Goal: Check status

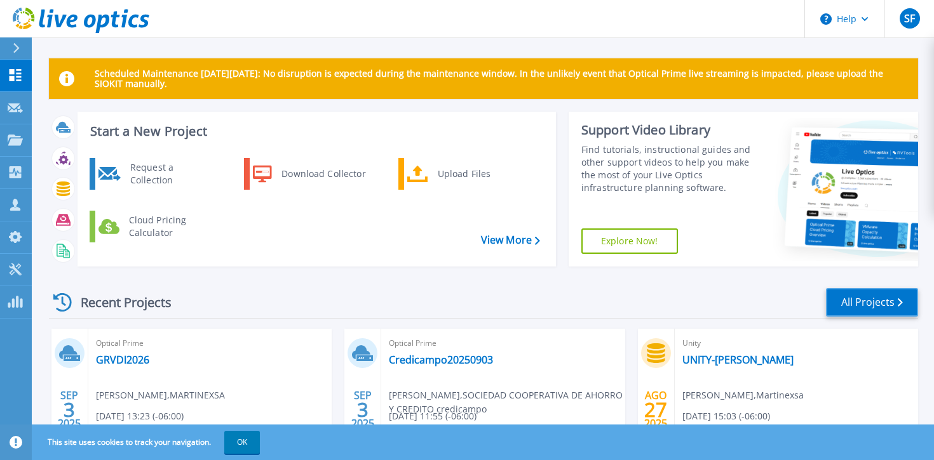
click at [850, 298] on link "All Projects" at bounding box center [872, 302] width 92 height 29
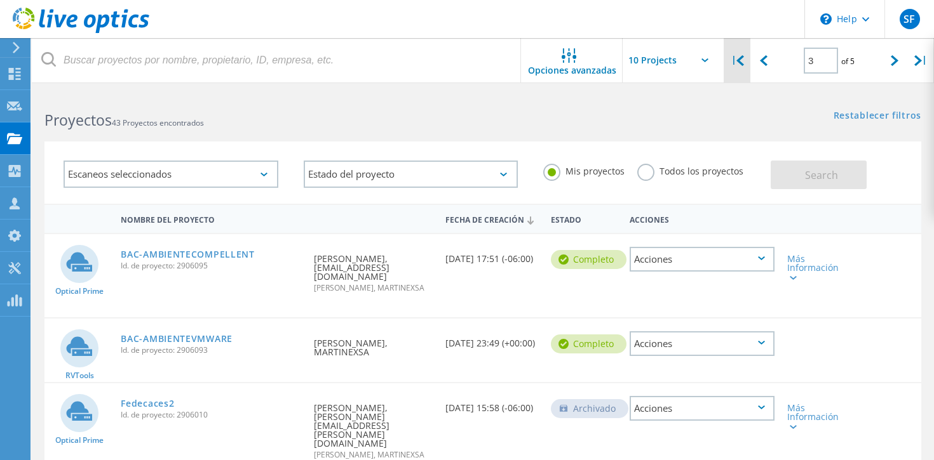
click at [744, 64] on icon at bounding box center [740, 60] width 8 height 11
type input "1"
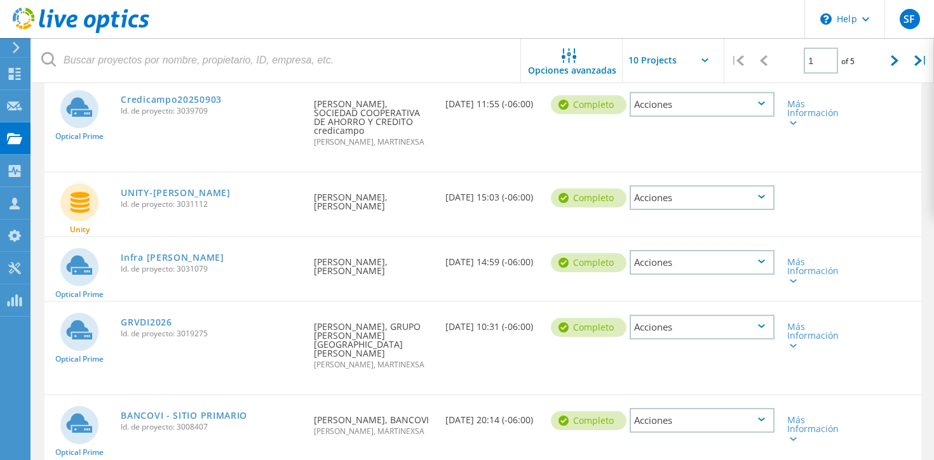
scroll to position [218, 0]
click at [151, 328] on link "GRVDI2026" at bounding box center [146, 323] width 51 height 9
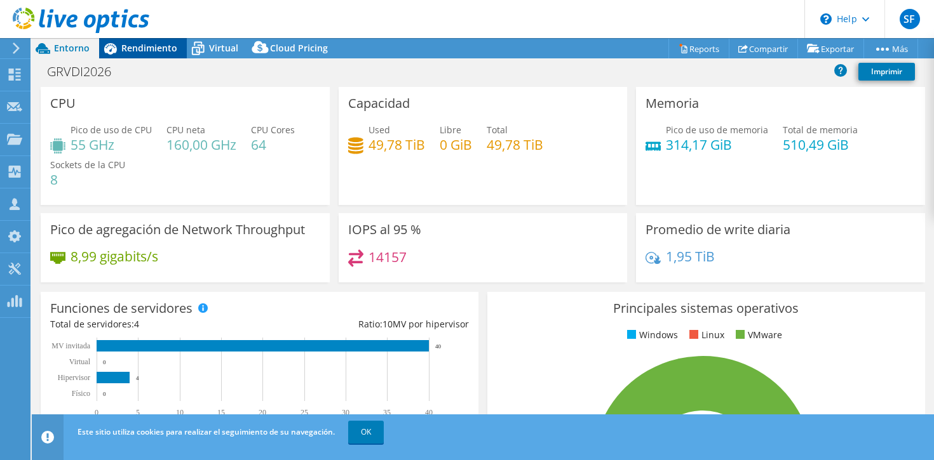
click at [161, 54] on span "Rendimiento" at bounding box center [149, 48] width 56 height 12
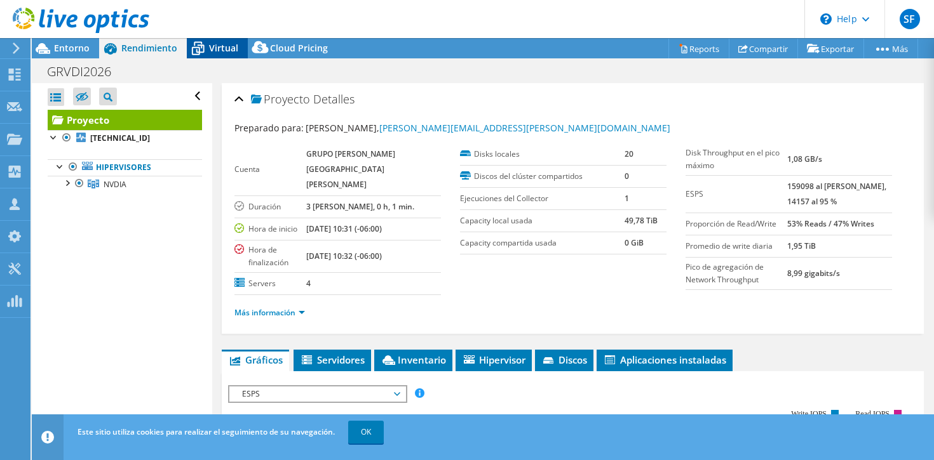
click at [211, 51] on span "Virtual" at bounding box center [223, 48] width 29 height 12
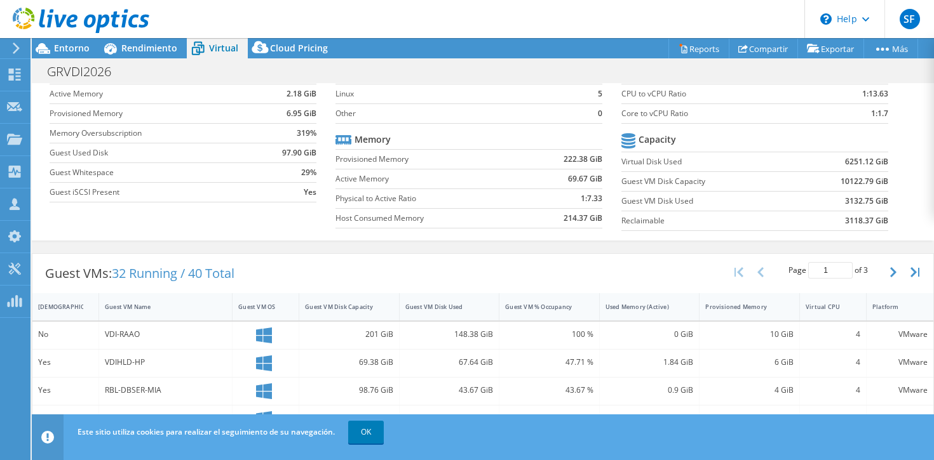
scroll to position [124, 0]
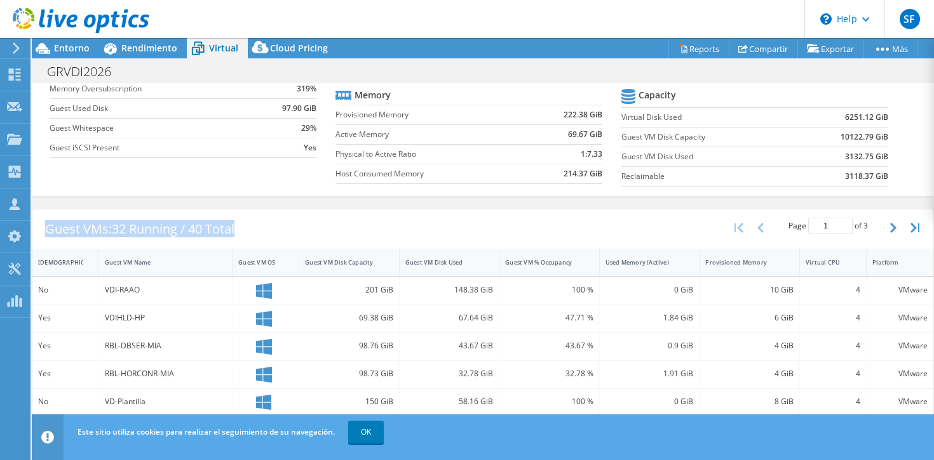
drag, startPoint x: 250, startPoint y: 230, endPoint x: 69, endPoint y: 213, distance: 181.8
click at [69, 213] on div "Guest VMs: 32 Running / 40 Total" at bounding box center [139, 229] width 215 height 39
click at [152, 218] on div "Guest VMs: 32 Running / 40 Total" at bounding box center [139, 229] width 215 height 39
drag, startPoint x: 184, startPoint y: 231, endPoint x: 48, endPoint y: 227, distance: 135.9
click at [46, 227] on div "Guest VMs: 32 Running / 40 Total" at bounding box center [139, 229] width 215 height 39
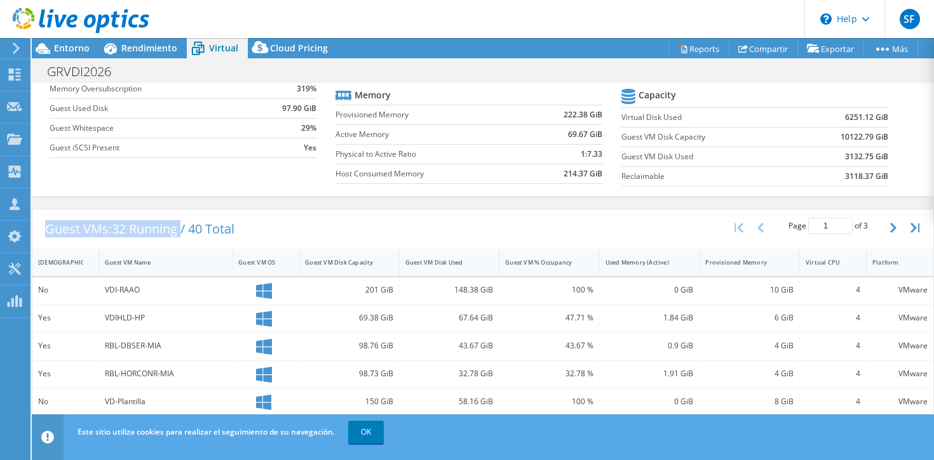
copy div "Guest VMs: 32 Running"
